Goal: Navigation & Orientation: Find specific page/section

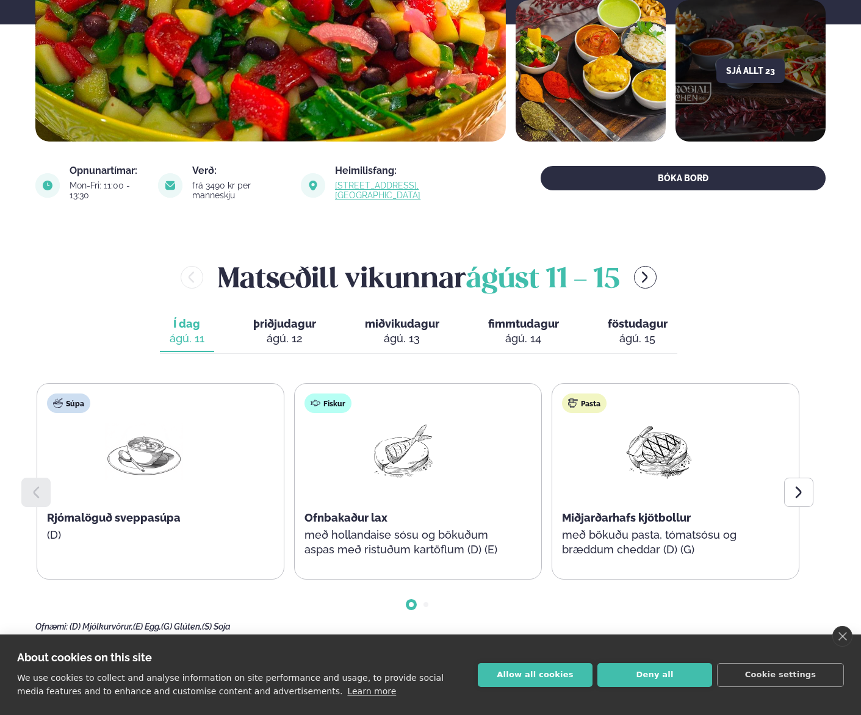
scroll to position [305, 0]
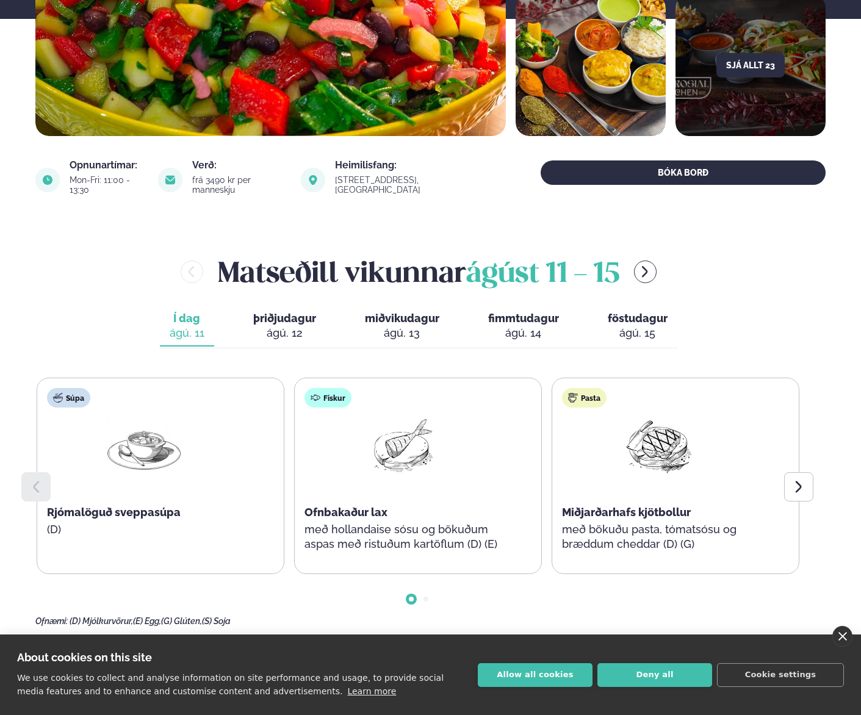
click at [847, 633] on link "close" at bounding box center [842, 636] width 20 height 21
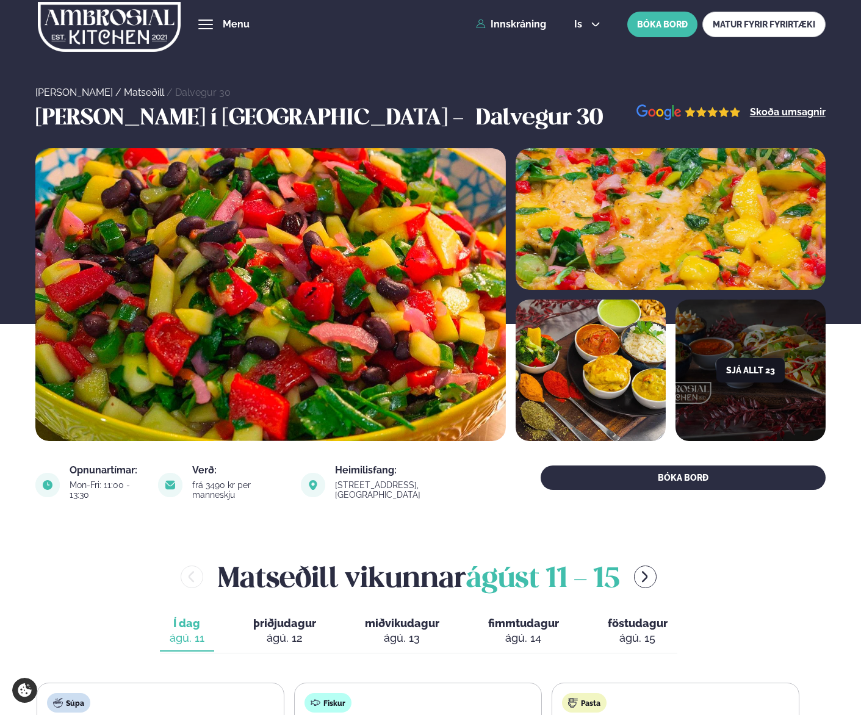
click at [740, 371] on button "Sjá allt 23" at bounding box center [750, 370] width 68 height 24
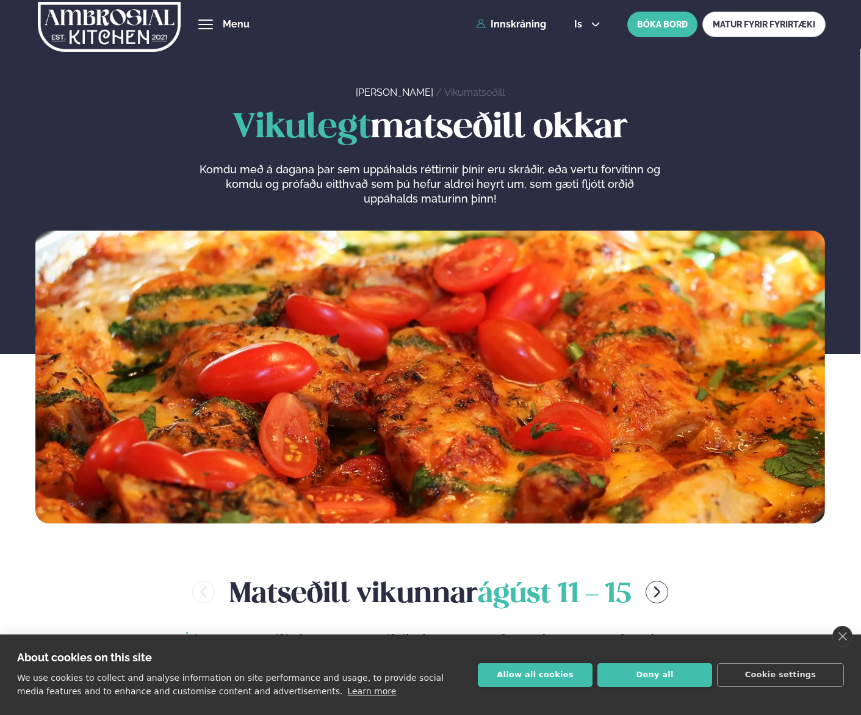
click at [123, 31] on img at bounding box center [109, 27] width 143 height 50
